Goal: Learn about a topic

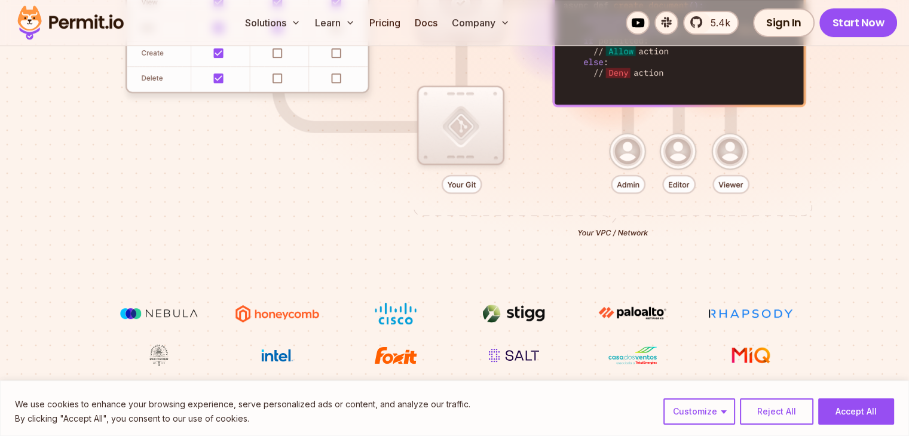
scroll to position [301, 0]
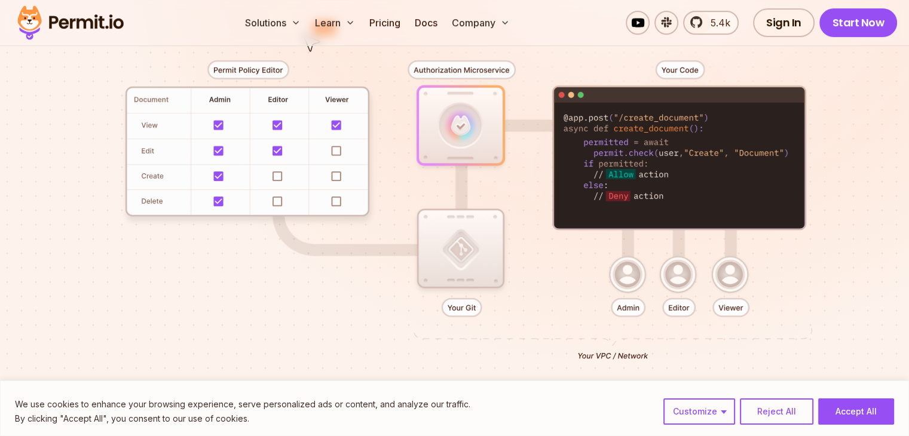
drag, startPoint x: 463, startPoint y: 304, endPoint x: 641, endPoint y: 326, distance: 180.0
click at [641, 326] on div at bounding box center [454, 206] width 837 height 440
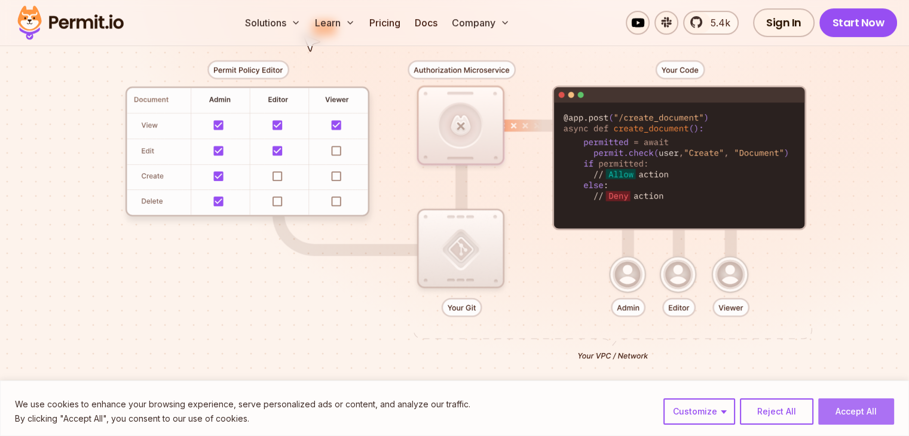
click at [851, 419] on button "Accept All" at bounding box center [856, 412] width 76 height 26
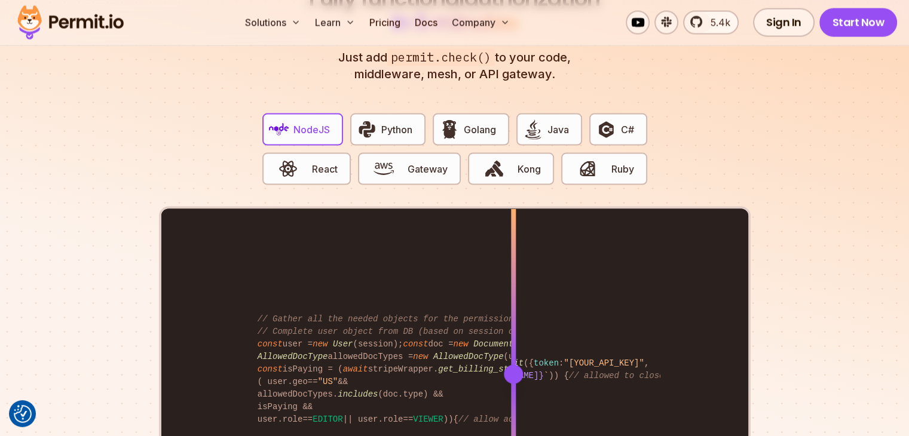
scroll to position [2322, 0]
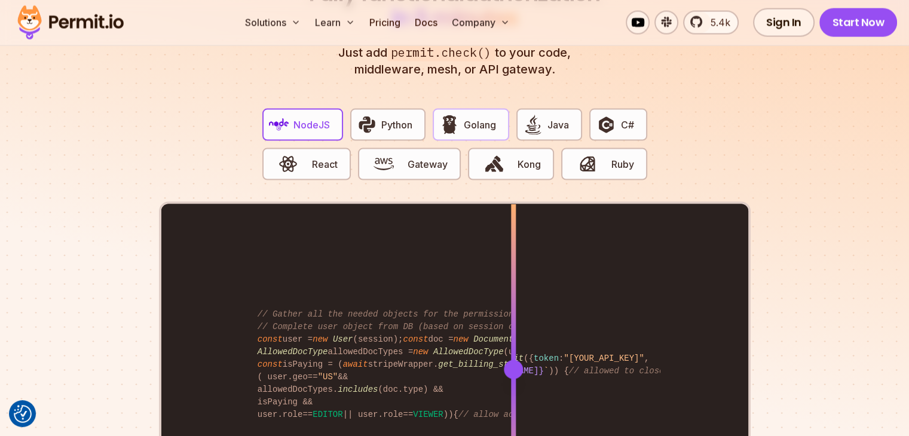
click at [483, 118] on span "Golang" at bounding box center [480, 125] width 32 height 14
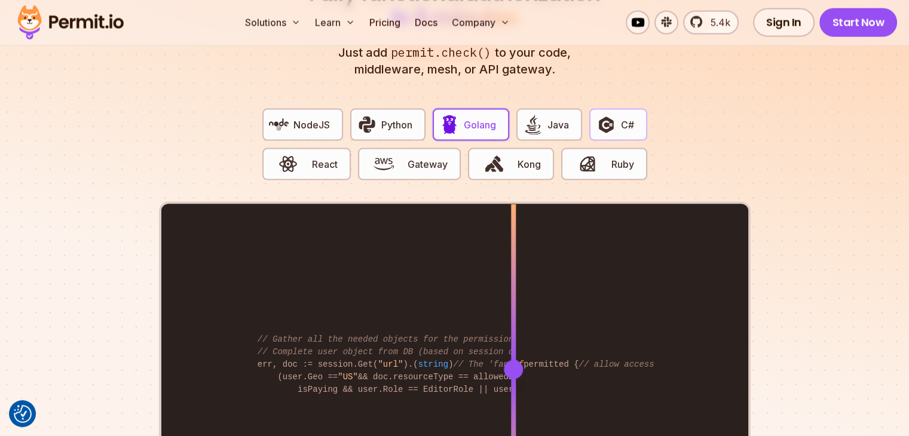
click at [619, 109] on button "C#" at bounding box center [617, 125] width 57 height 32
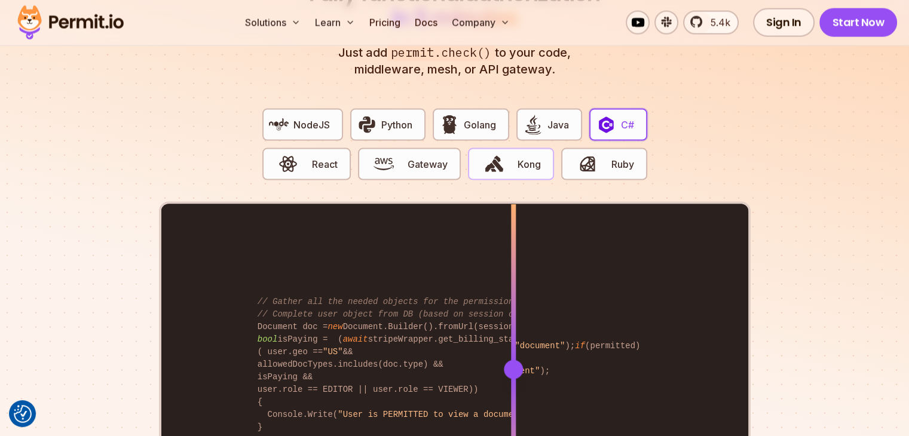
click at [506, 154] on span "button" at bounding box center [494, 164] width 40 height 20
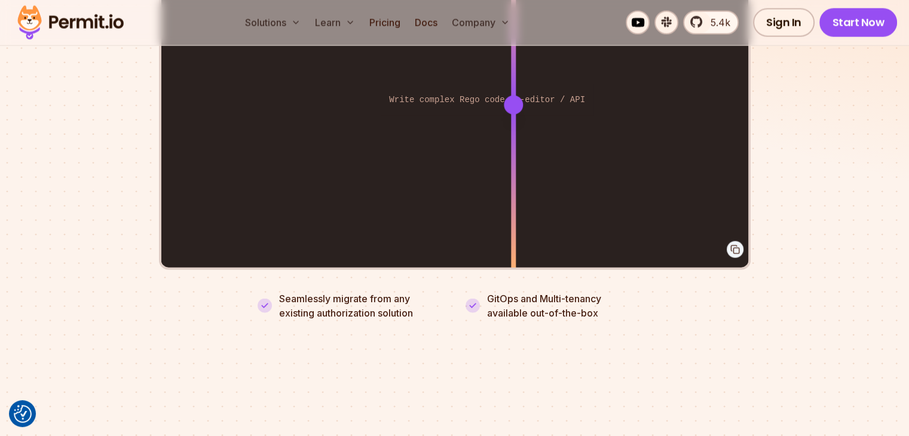
scroll to position [2477, 0]
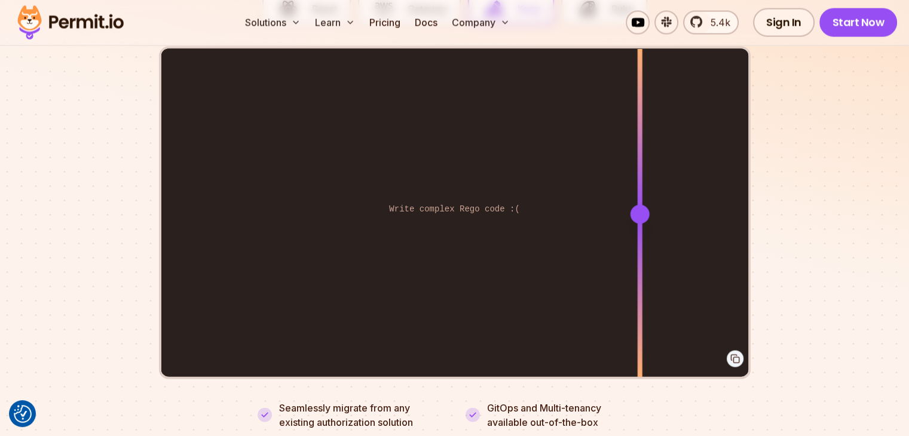
drag, startPoint x: 519, startPoint y: 199, endPoint x: 640, endPoint y: 314, distance: 166.6
click at [640, 314] on div at bounding box center [639, 214] width 5 height 330
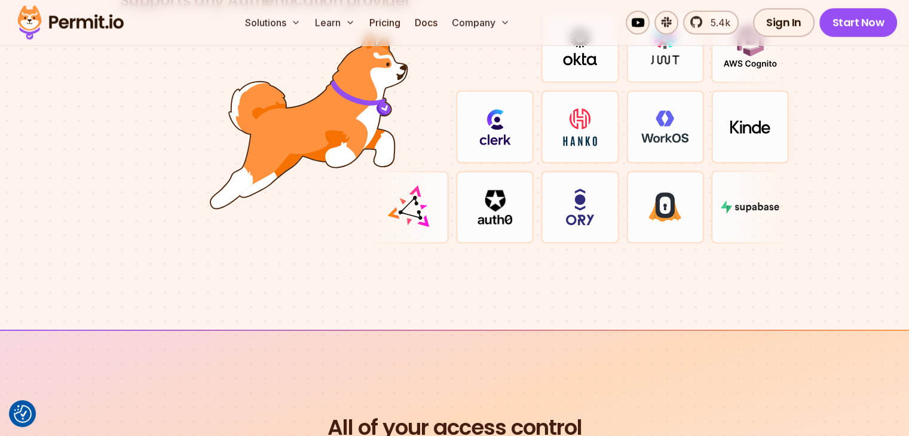
scroll to position [3452, 0]
